Goal: Obtain resource: Download file/media

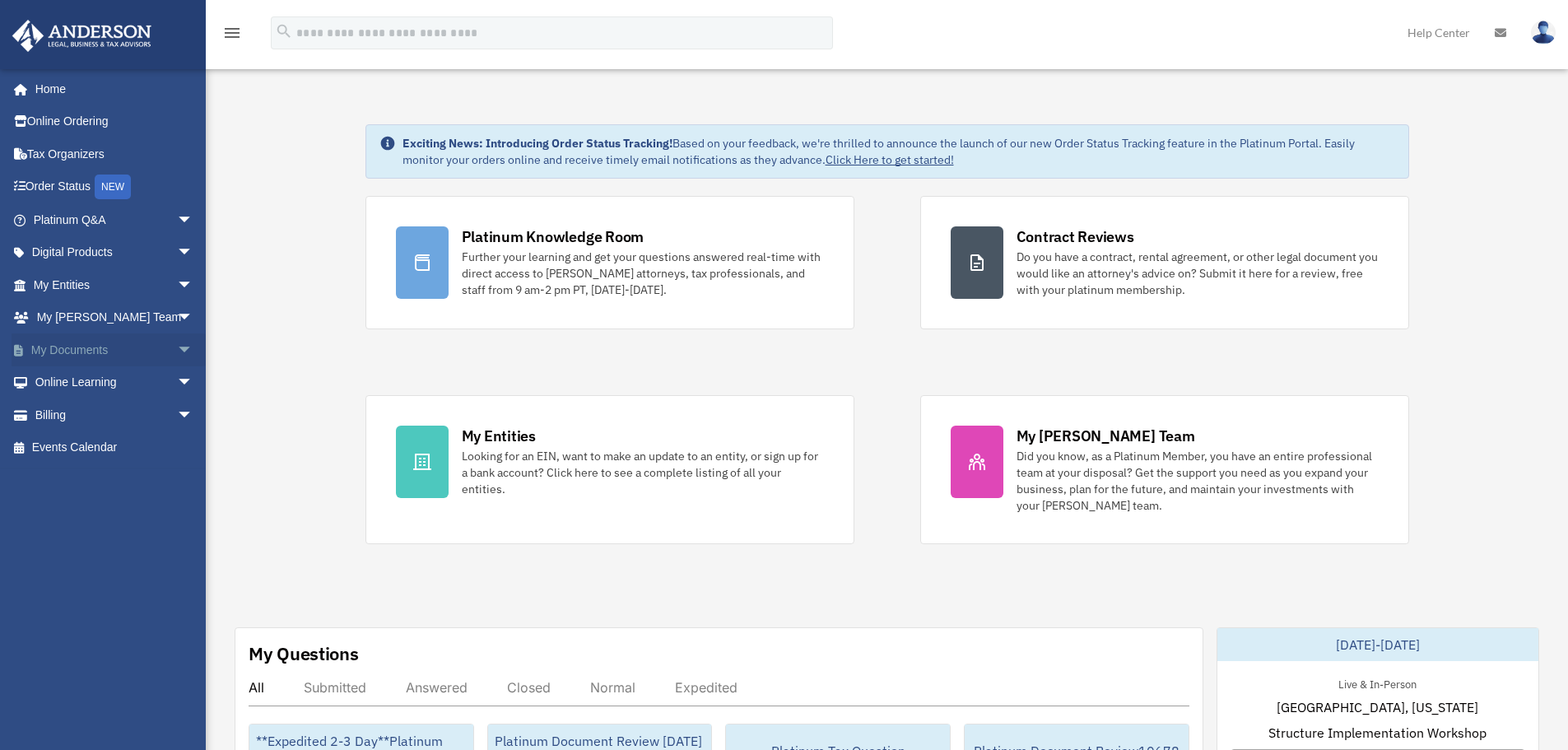
click at [80, 350] on link "My Documents arrow_drop_down" at bounding box center [115, 349] width 207 height 33
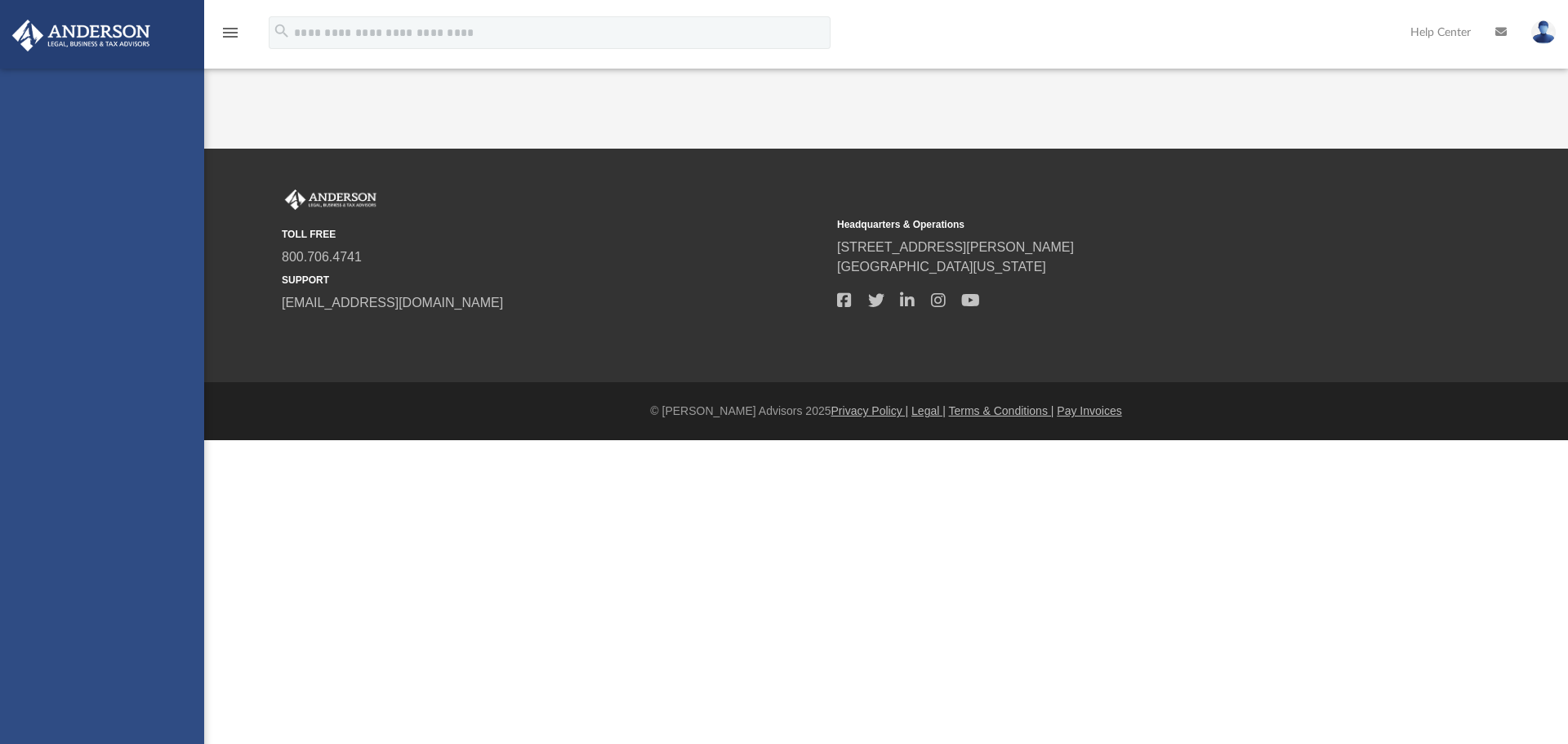
click at [169, 334] on div "[PERSON_NAME][EMAIL_ADDRESS][PERSON_NAME][DOMAIN_NAME] Sign Out [PERSON_NAME][E…" at bounding box center [102, 440] width 204 height 744
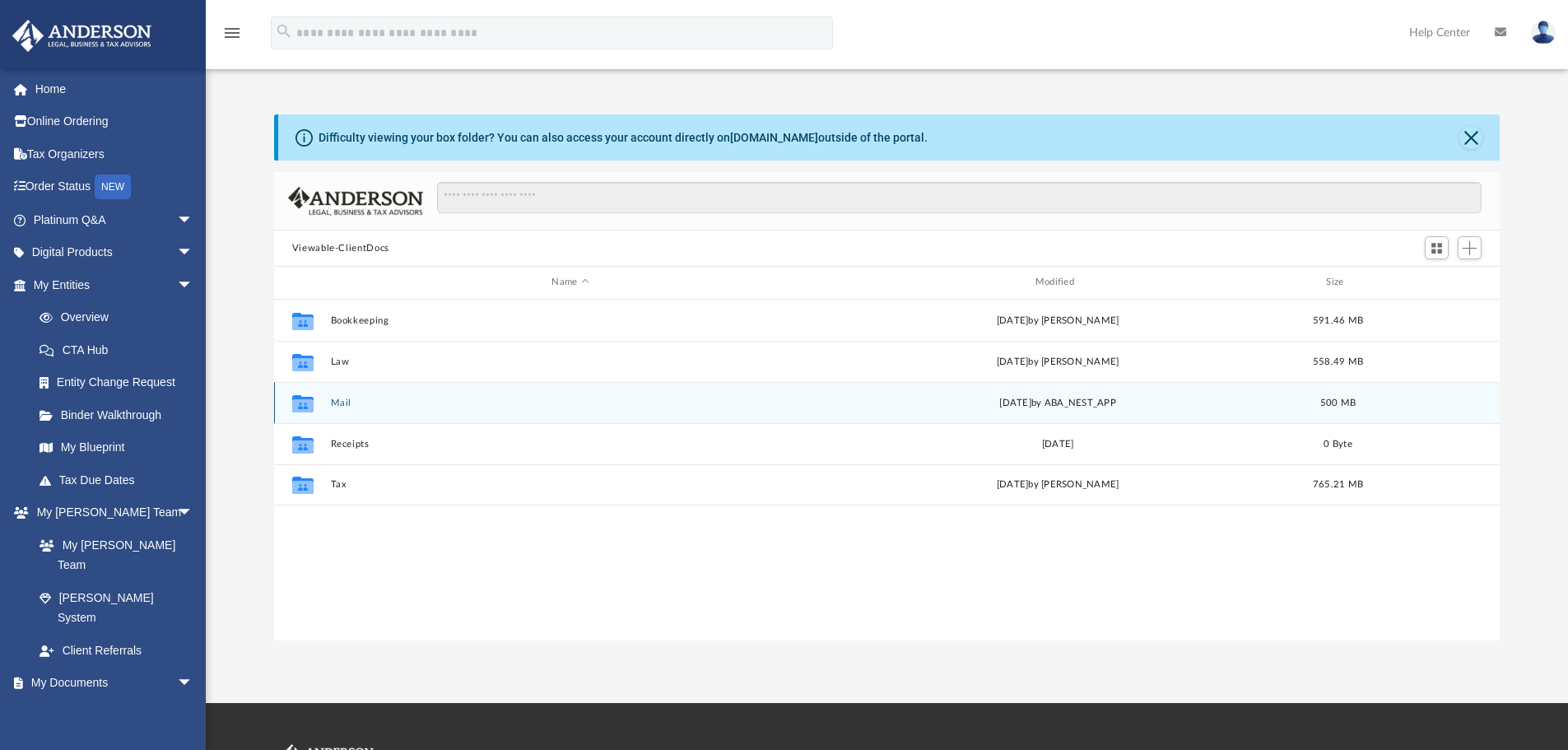
scroll to position [363, 1213]
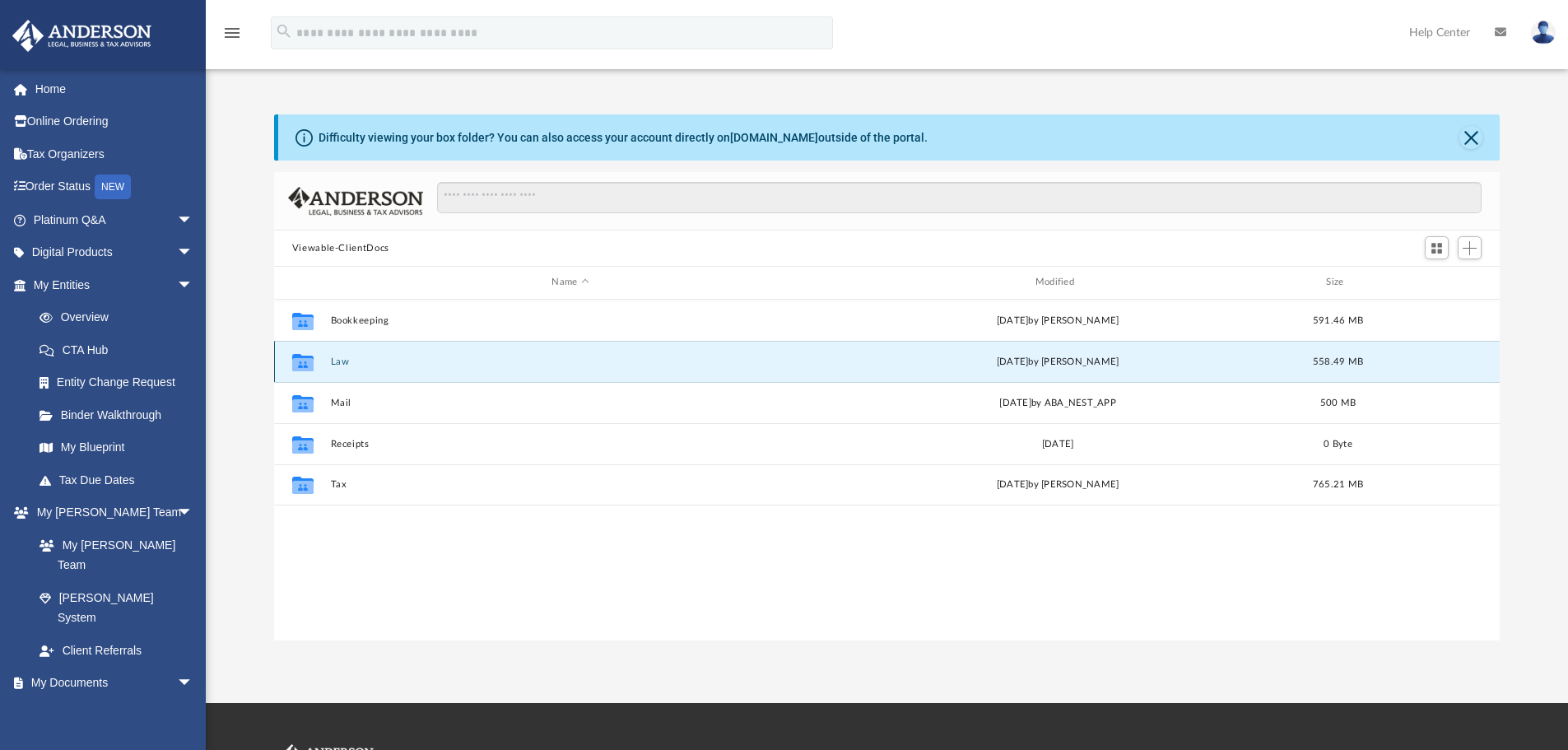
click at [355, 363] on button "Law" at bounding box center [570, 362] width 480 height 11
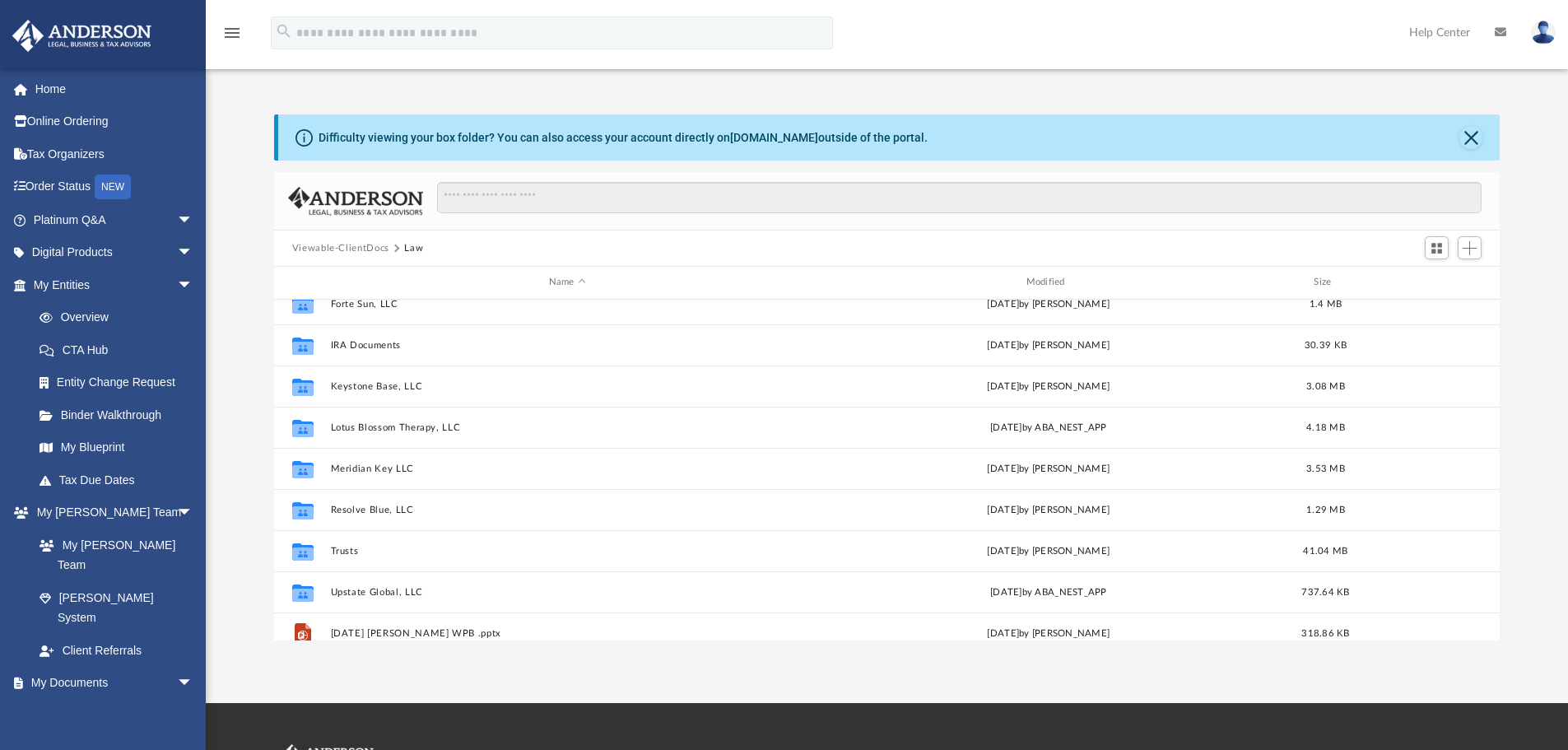
scroll to position [412, 0]
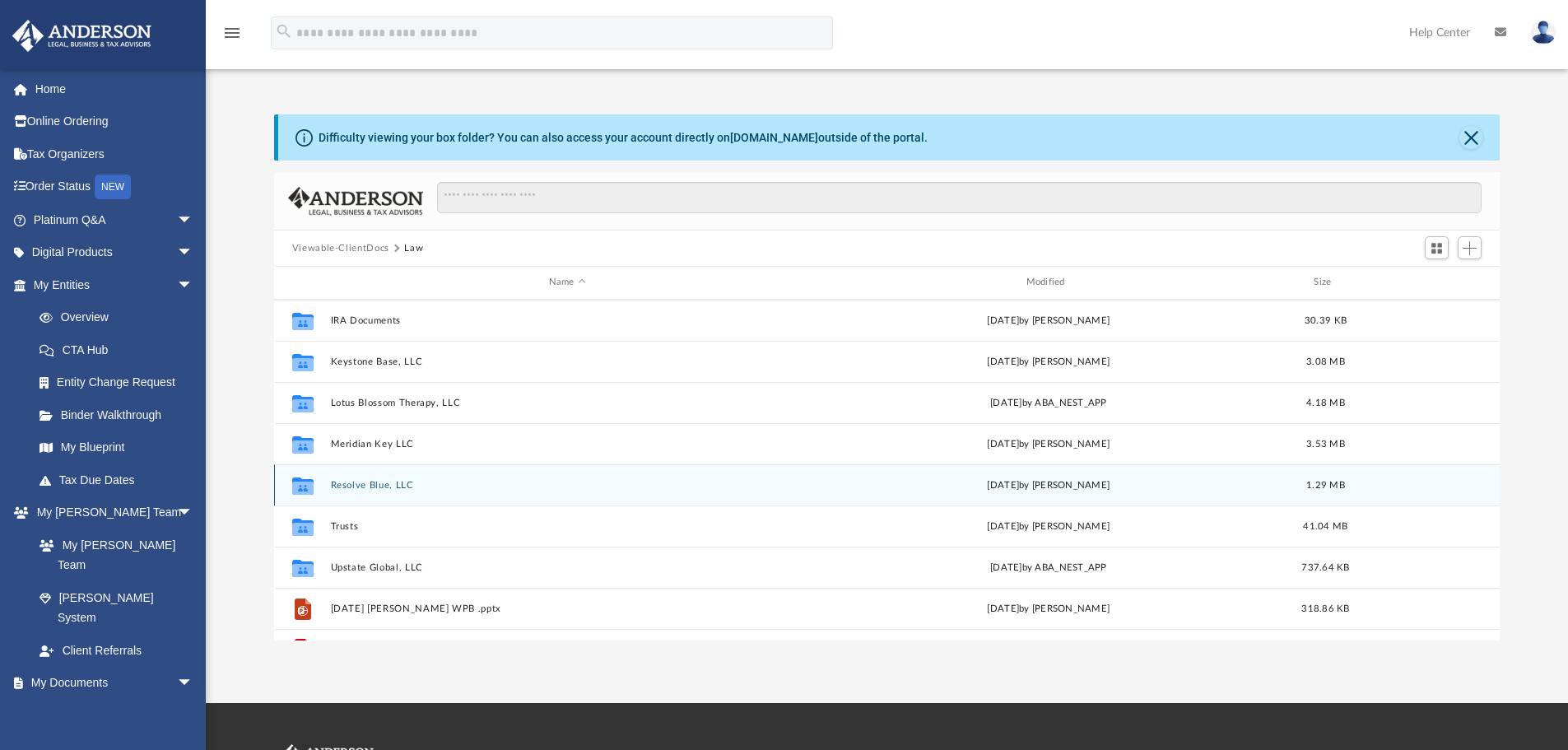
click at [397, 481] on button "Resolve Blue, LLC" at bounding box center [567, 485] width 474 height 11
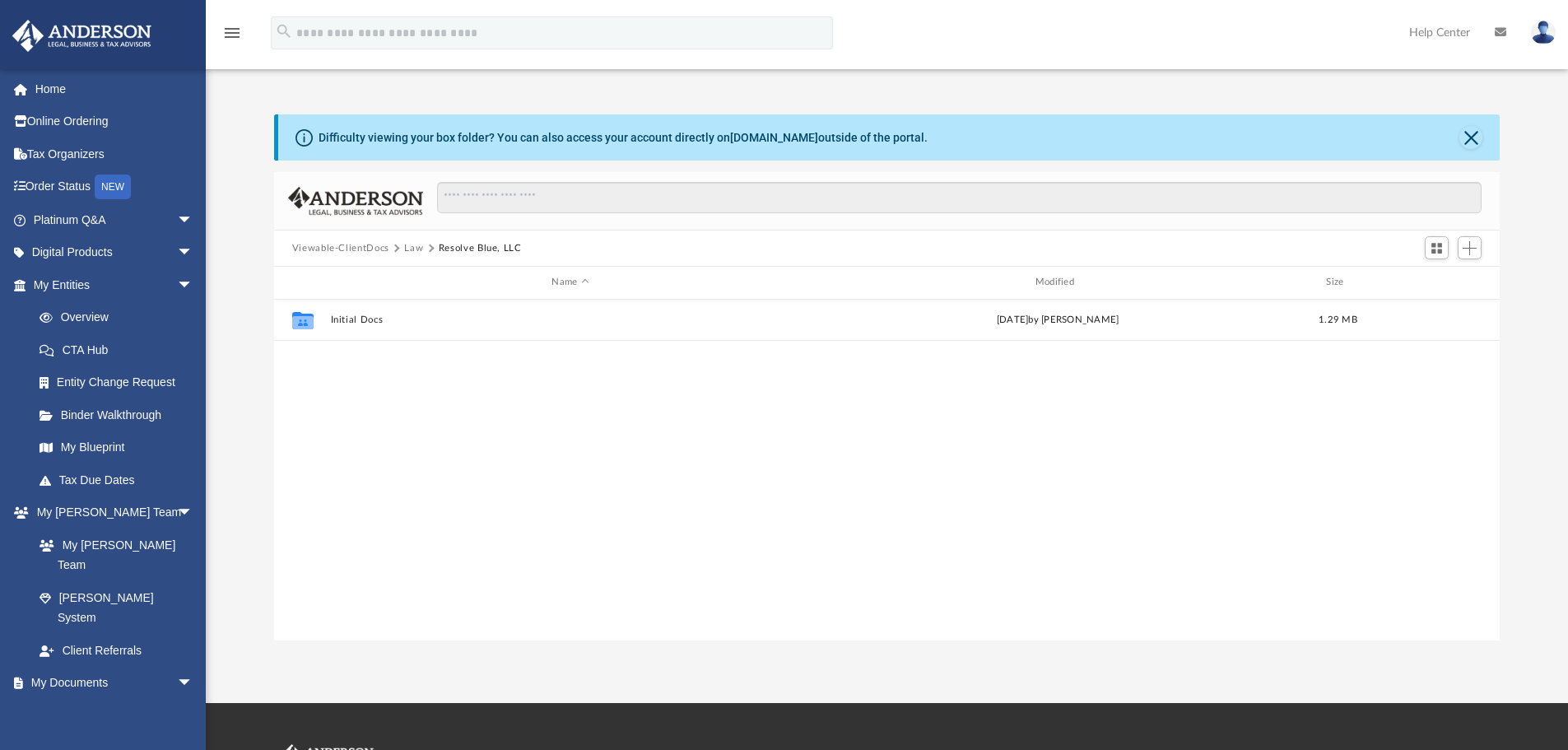
scroll to position [0, 0]
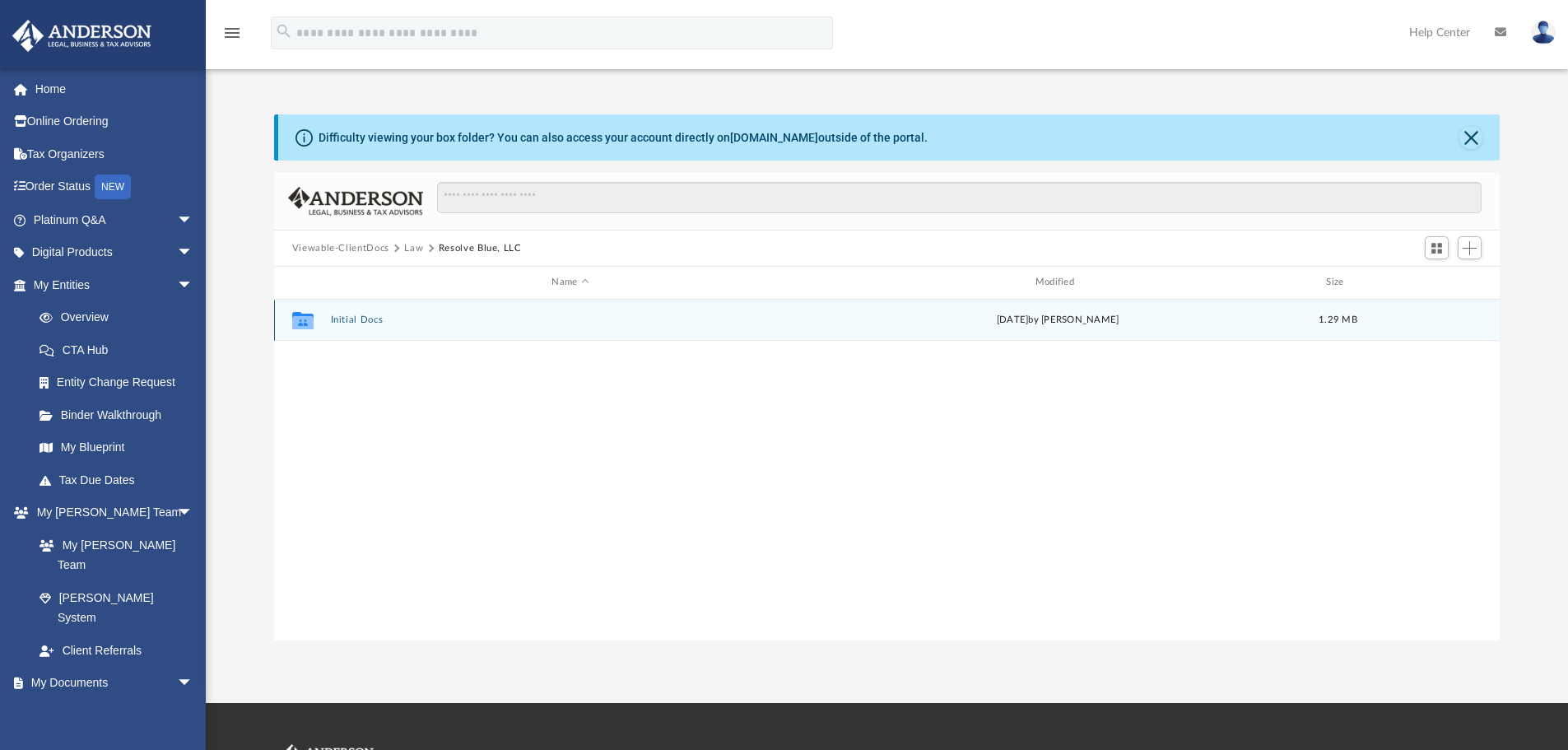
click at [373, 324] on button "Initial Docs" at bounding box center [570, 319] width 480 height 11
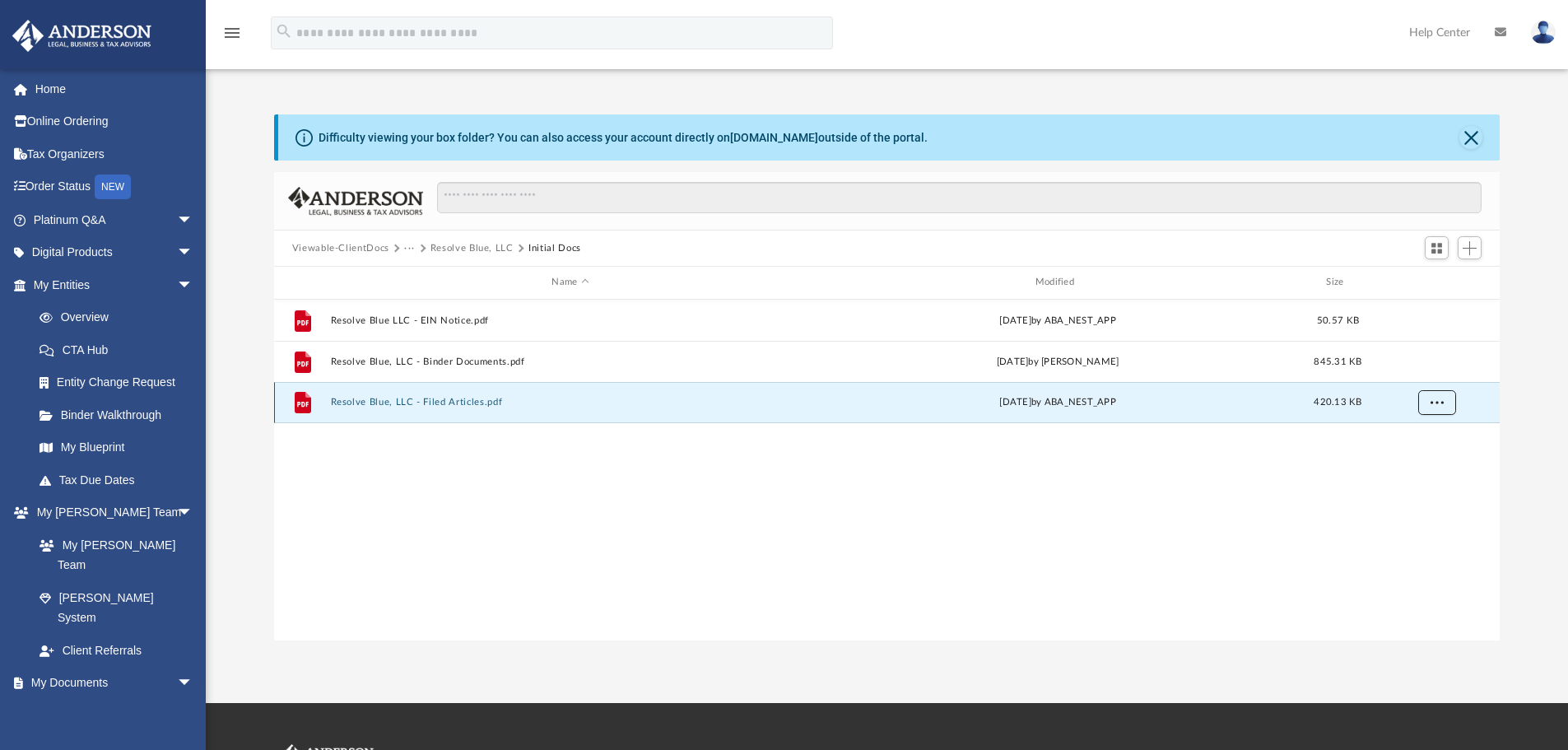
click at [1441, 403] on span "More options" at bounding box center [1436, 401] width 13 height 9
click at [1417, 468] on li "Download" at bounding box center [1421, 461] width 47 height 18
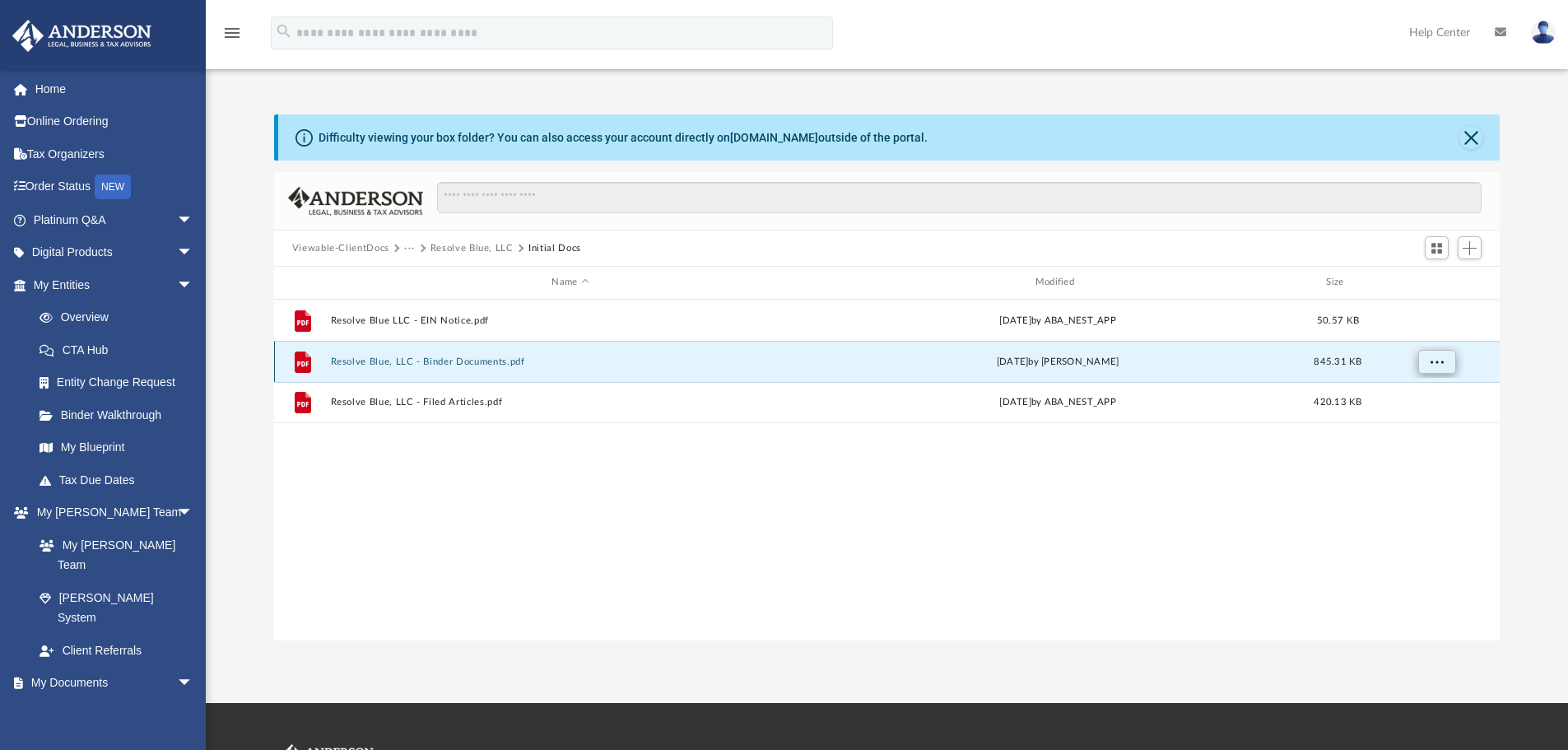
click at [1439, 363] on span "More options" at bounding box center [1436, 361] width 13 height 9
click at [1424, 423] on li "Download" at bounding box center [1421, 421] width 47 height 18
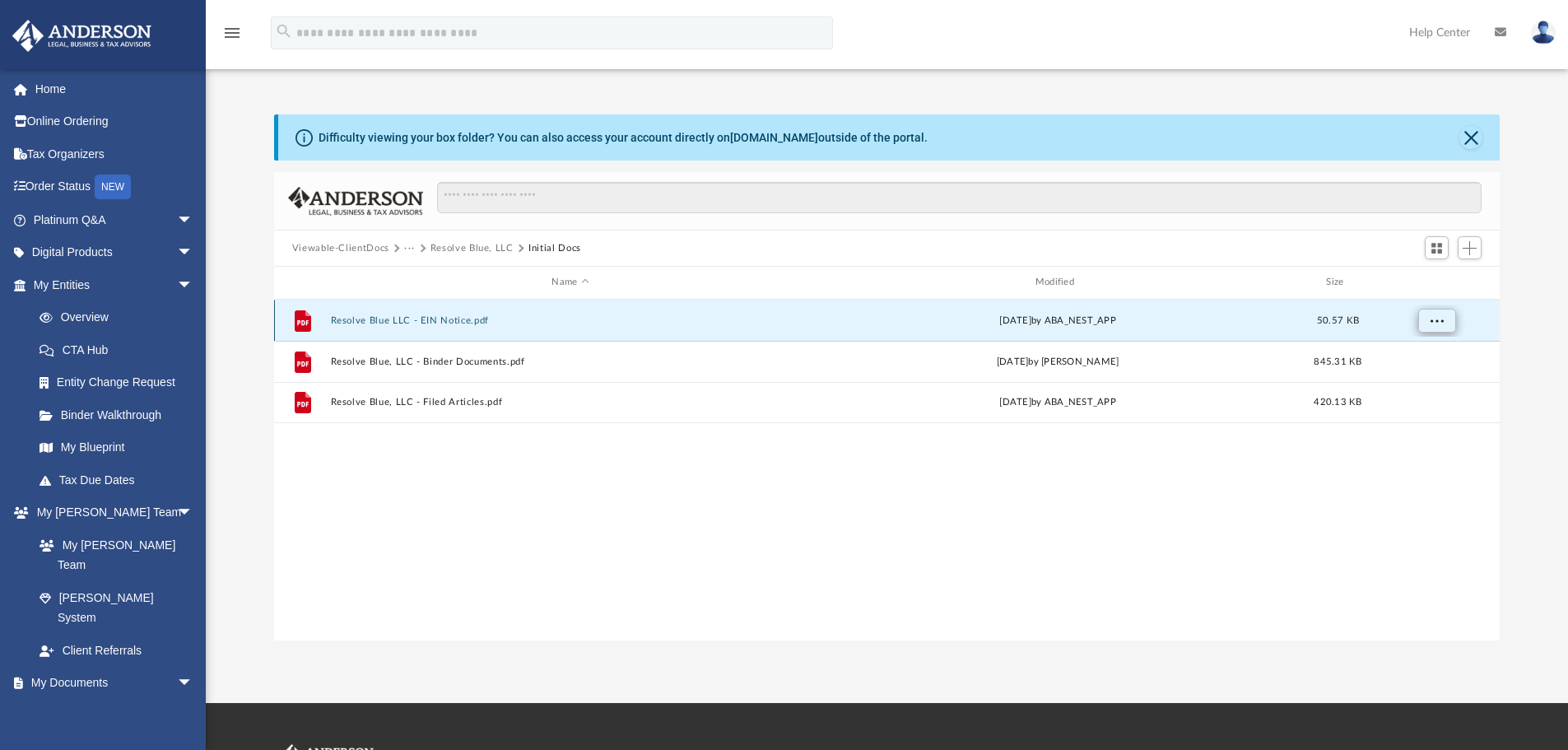
click at [1442, 325] on button "More options" at bounding box center [1436, 319] width 37 height 25
click at [1423, 381] on li "Download" at bounding box center [1421, 380] width 47 height 18
click at [367, 250] on button "Viewable-ClientDocs" at bounding box center [341, 248] width 98 height 15
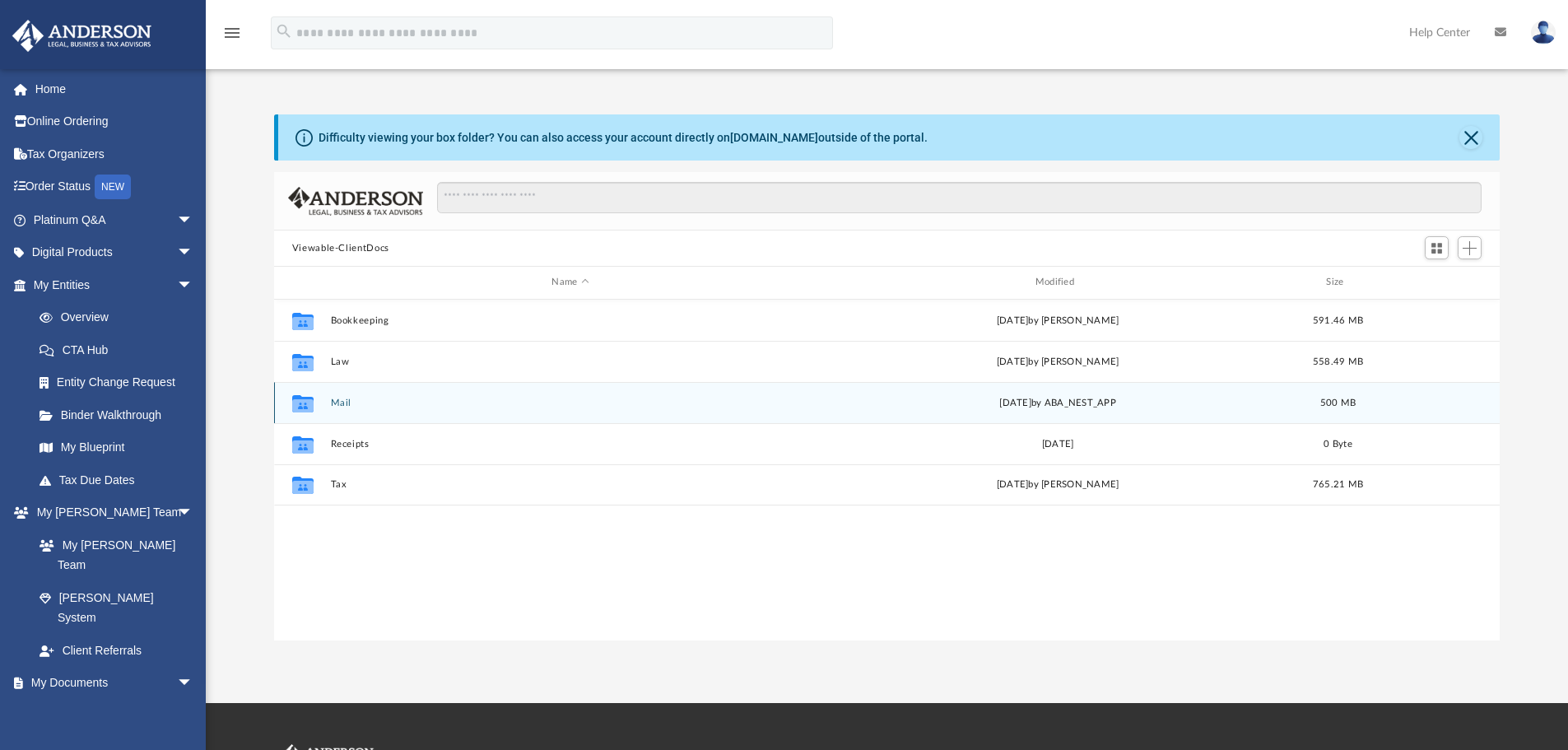
click at [331, 404] on button "Mail" at bounding box center [570, 402] width 480 height 11
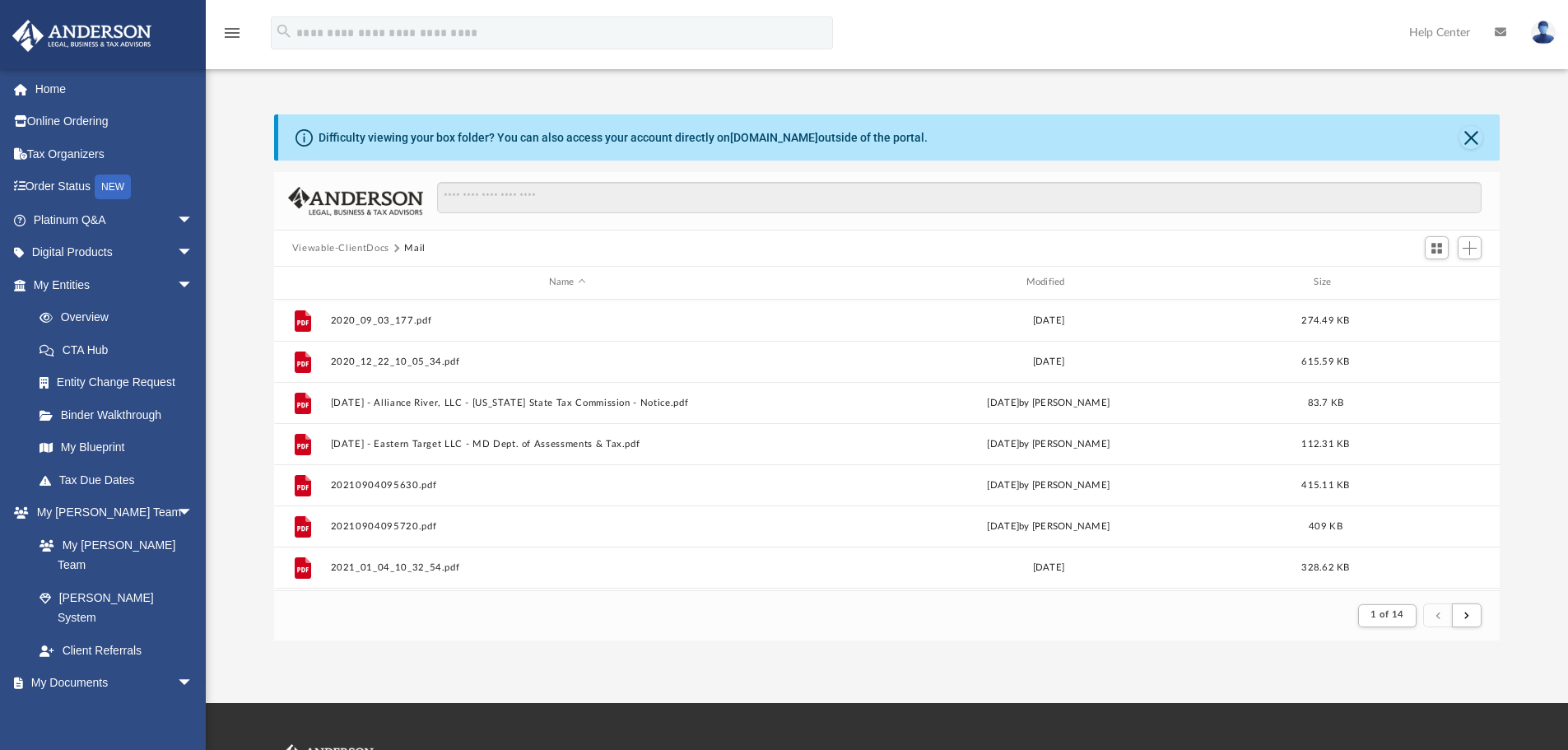
scroll to position [311, 1213]
click at [1052, 281] on div "Modified" at bounding box center [1048, 282] width 474 height 15
click at [1068, 279] on span "Modified" at bounding box center [1070, 282] width 7 height 7
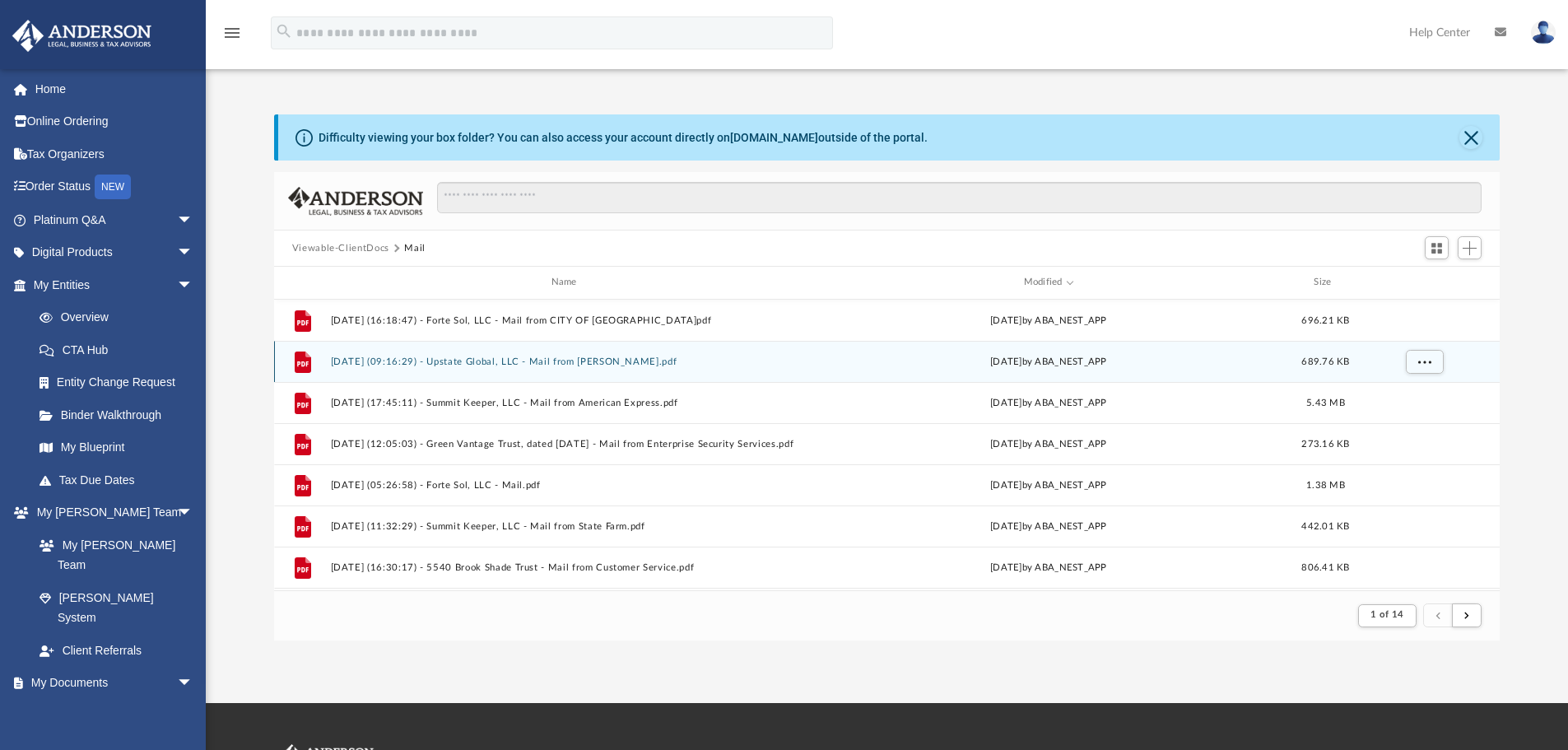
click at [582, 363] on button "[DATE] (09:16:29) - Upstate Global, LLC - Mail from [PERSON_NAME].pdf" at bounding box center [567, 362] width 474 height 11
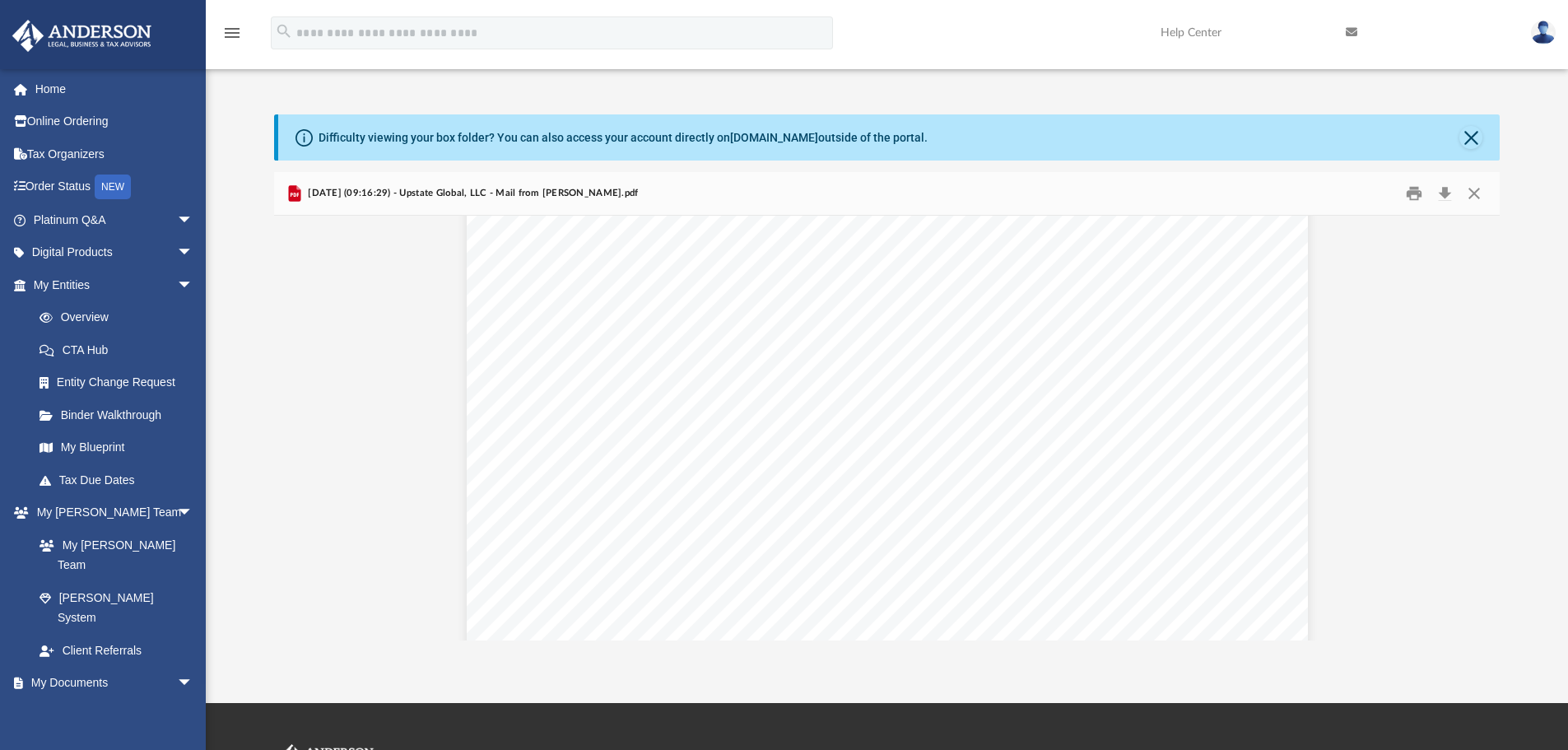
scroll to position [0, 0]
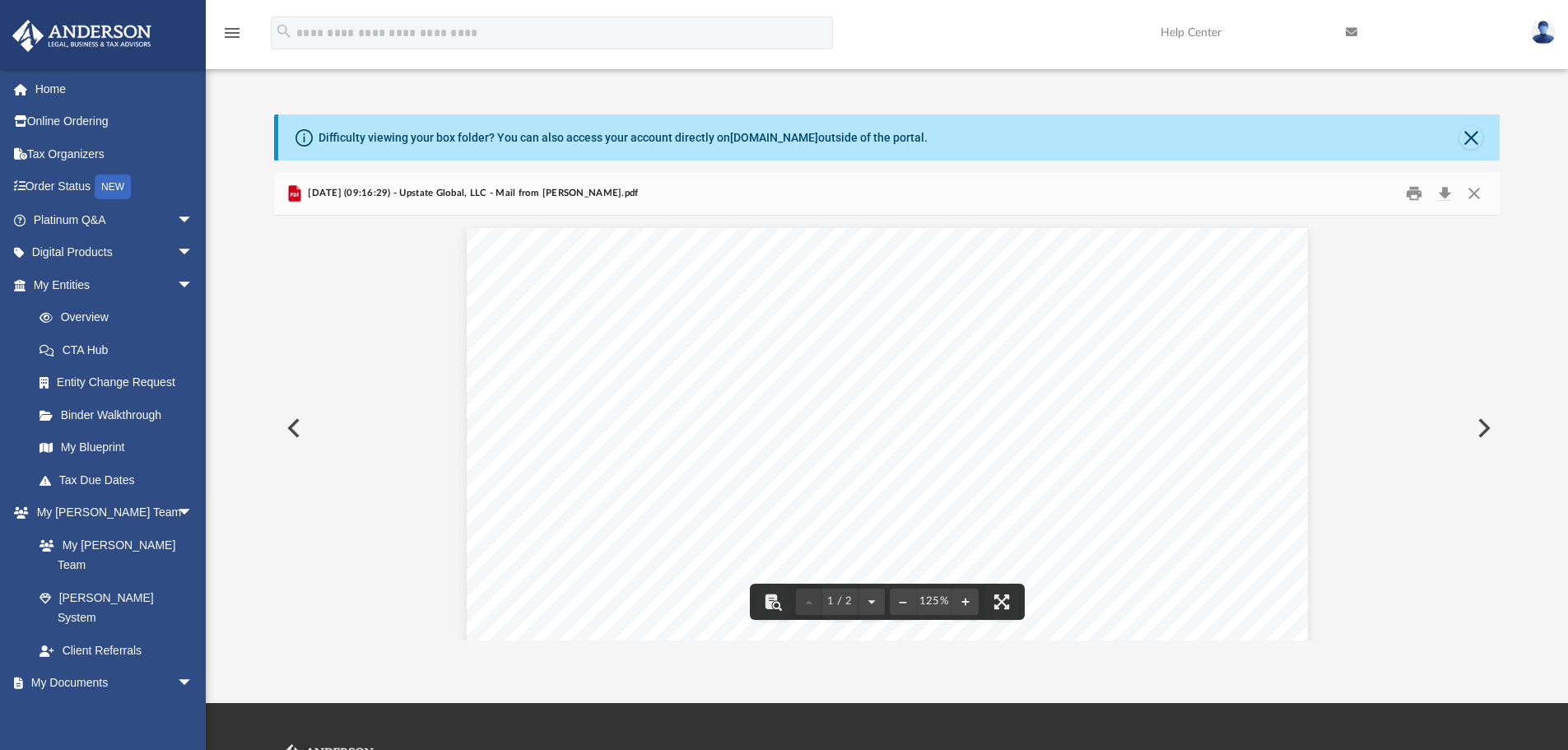
click at [299, 433] on button "Preview" at bounding box center [292, 428] width 36 height 46
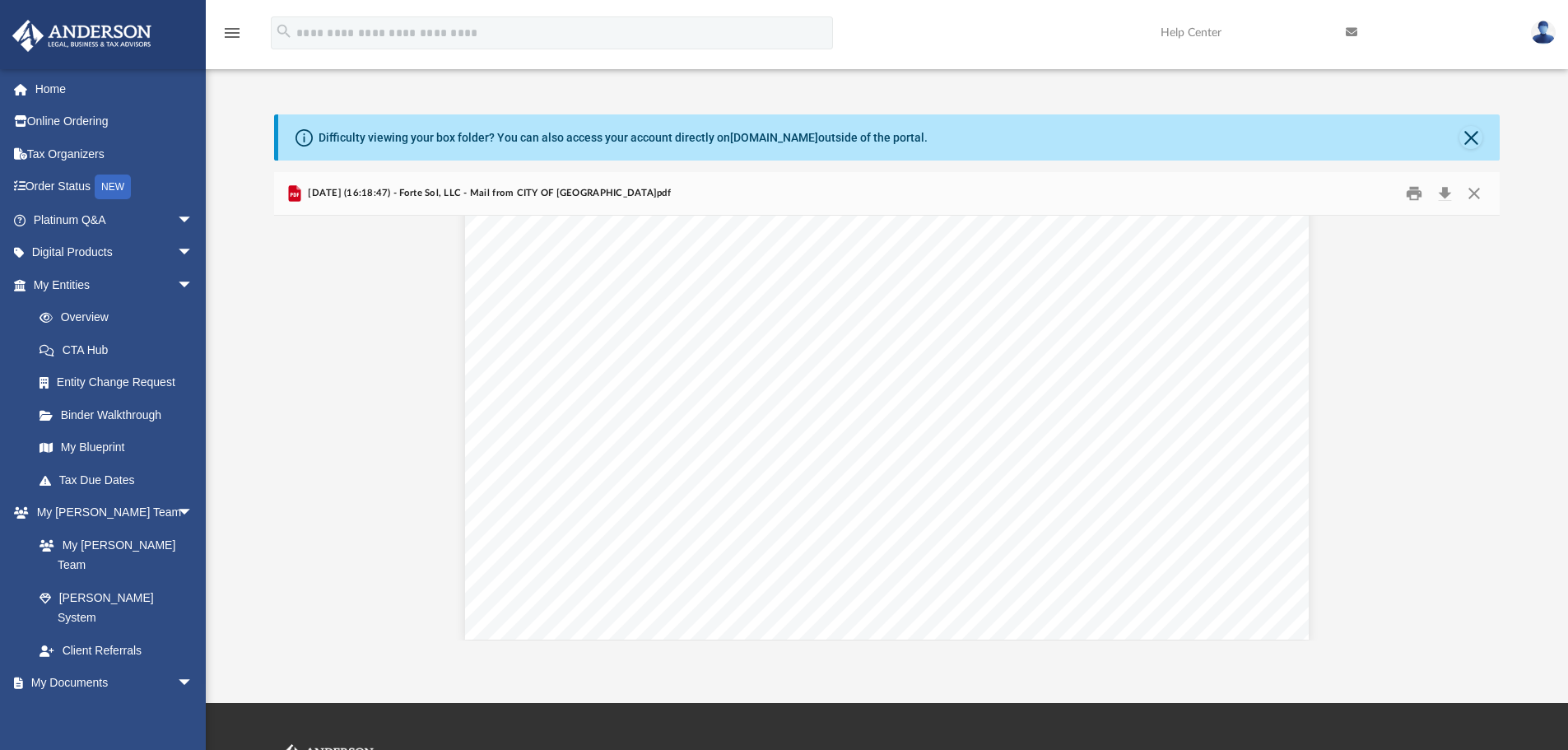
scroll to position [2380, 0]
